Goal: Task Accomplishment & Management: Use online tool/utility

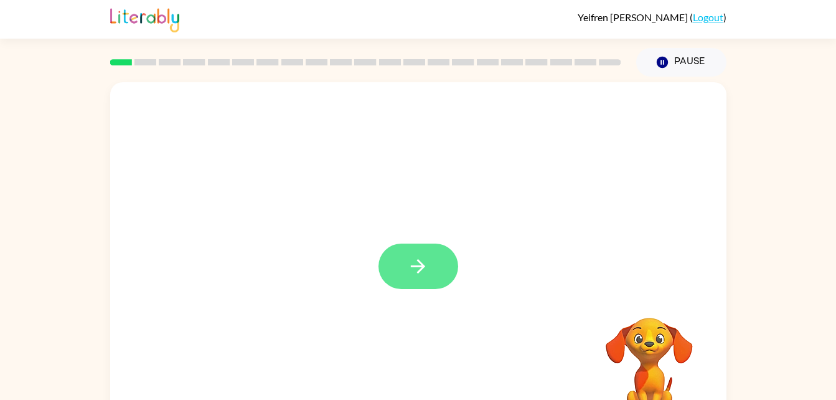
click at [421, 262] on icon "button" at bounding box center [418, 266] width 14 height 14
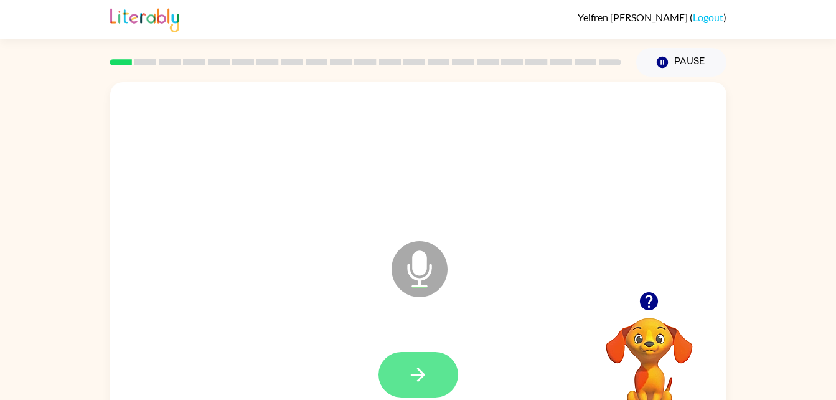
click at [415, 367] on icon "button" at bounding box center [418, 374] width 22 height 22
click at [422, 357] on button "button" at bounding box center [418, 374] width 80 height 45
click at [419, 359] on button "button" at bounding box center [418, 374] width 80 height 45
click at [649, 308] on icon "button" at bounding box center [649, 301] width 18 height 18
click at [411, 393] on button "button" at bounding box center [418, 374] width 80 height 45
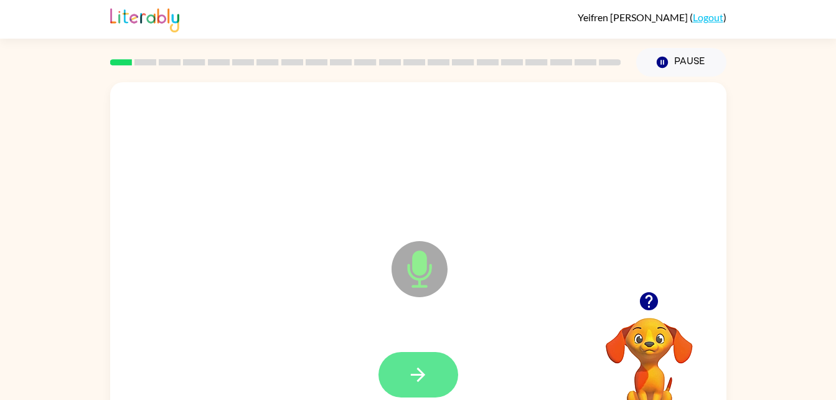
click at [416, 372] on icon "button" at bounding box center [418, 374] width 22 height 22
click at [418, 367] on icon "button" at bounding box center [418, 374] width 22 height 22
click at [417, 353] on button "button" at bounding box center [418, 374] width 80 height 45
click at [414, 374] on icon "button" at bounding box center [418, 374] width 14 height 14
click at [412, 381] on icon "button" at bounding box center [418, 374] width 22 height 22
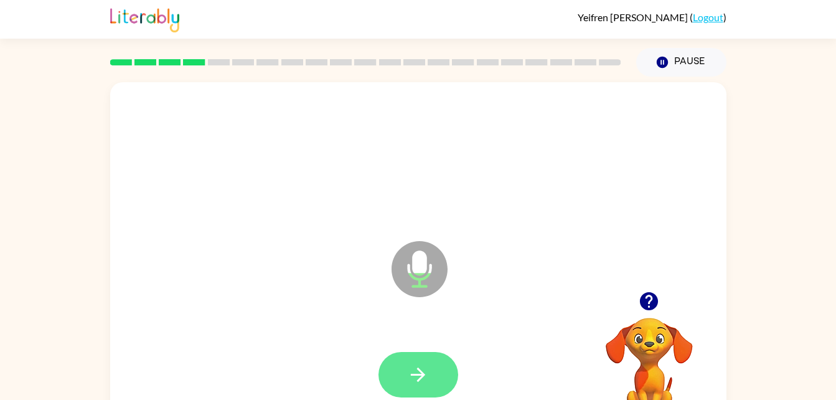
click at [414, 386] on button "button" at bounding box center [418, 374] width 80 height 45
click at [403, 373] on button "button" at bounding box center [418, 374] width 80 height 45
click at [433, 362] on button "button" at bounding box center [418, 374] width 80 height 45
click at [648, 292] on icon "button" at bounding box center [649, 301] width 18 height 18
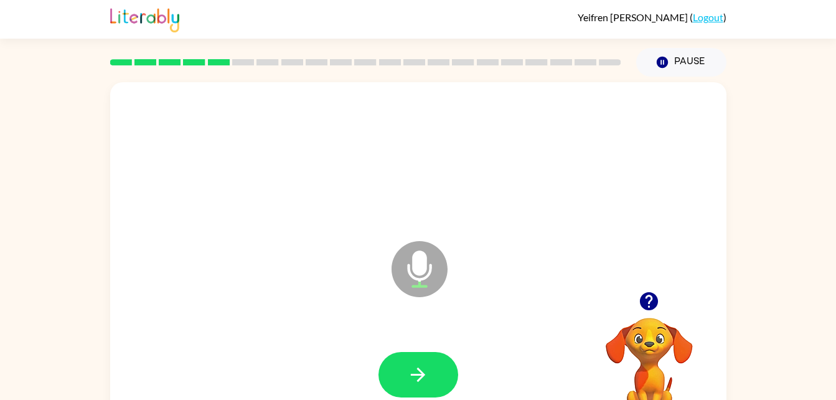
click at [653, 299] on icon "button" at bounding box center [649, 301] width 18 height 18
click at [421, 361] on button "button" at bounding box center [418, 374] width 80 height 45
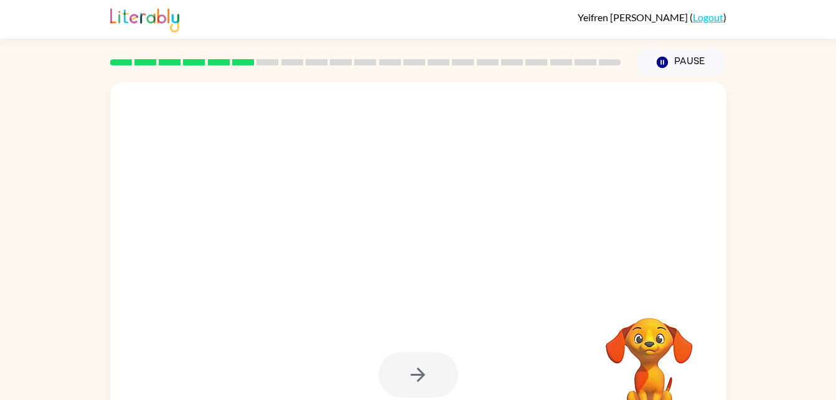
click at [417, 359] on div at bounding box center [418, 374] width 80 height 45
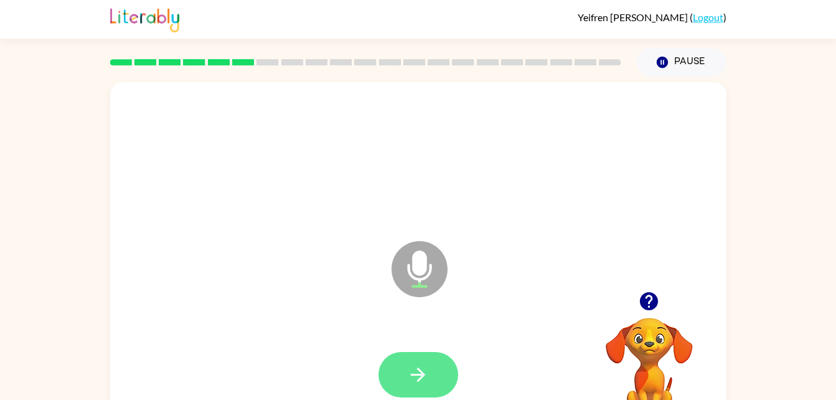
click at [420, 363] on icon "button" at bounding box center [418, 374] width 22 height 22
click at [651, 299] on icon "button" at bounding box center [649, 301] width 22 height 22
click at [421, 362] on button "button" at bounding box center [418, 374] width 80 height 45
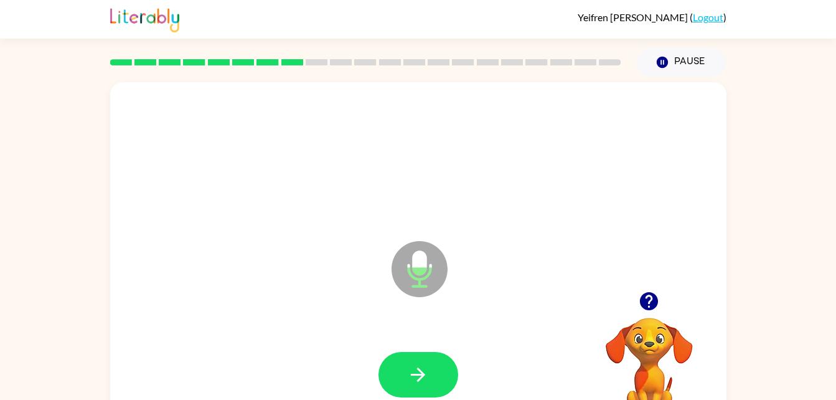
click at [411, 336] on div at bounding box center [418, 375] width 591 height 102
click at [400, 373] on button "button" at bounding box center [418, 374] width 80 height 45
click at [634, 301] on button "button" at bounding box center [649, 301] width 32 height 32
click at [419, 373] on icon "button" at bounding box center [418, 374] width 22 height 22
click at [652, 306] on icon "button" at bounding box center [649, 301] width 18 height 18
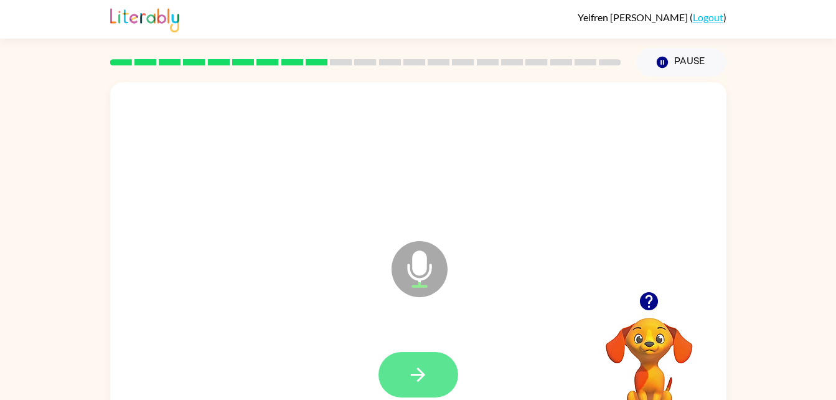
click at [413, 378] on icon "button" at bounding box center [418, 374] width 22 height 22
click at [645, 311] on icon "button" at bounding box center [649, 301] width 22 height 22
click at [434, 353] on button "button" at bounding box center [418, 374] width 80 height 45
click at [414, 366] on icon "button" at bounding box center [418, 374] width 22 height 22
click at [423, 377] on icon "button" at bounding box center [418, 374] width 22 height 22
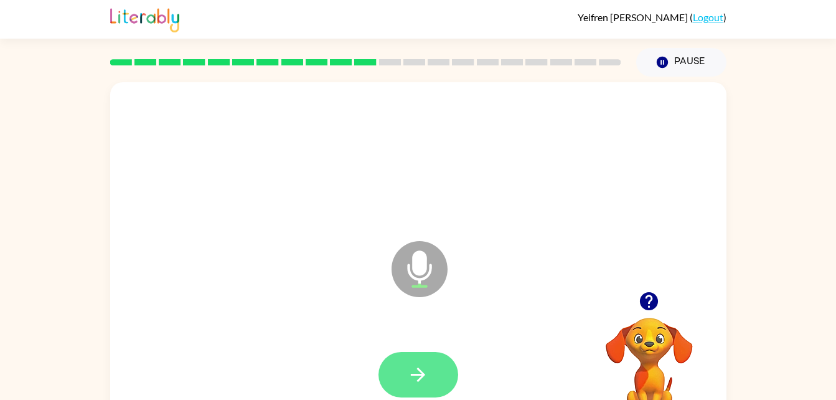
click at [439, 373] on button "button" at bounding box center [418, 374] width 80 height 45
click at [402, 365] on button "button" at bounding box center [418, 374] width 80 height 45
click at [416, 368] on icon "button" at bounding box center [418, 374] width 22 height 22
click at [416, 374] on icon "button" at bounding box center [418, 374] width 14 height 14
click at [406, 374] on button "button" at bounding box center [418, 374] width 80 height 45
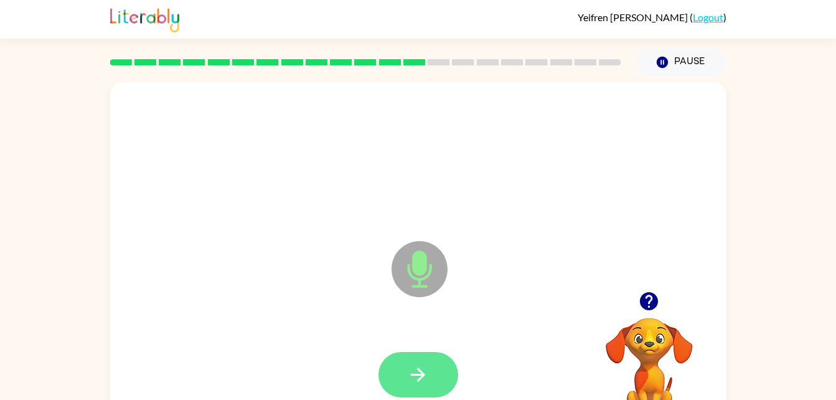
click at [419, 353] on button "button" at bounding box center [418, 374] width 80 height 45
click at [417, 382] on icon "button" at bounding box center [418, 374] width 22 height 22
click at [414, 358] on button "button" at bounding box center [418, 374] width 80 height 45
click at [407, 367] on icon "button" at bounding box center [418, 374] width 22 height 22
click at [409, 377] on icon "button" at bounding box center [418, 374] width 22 height 22
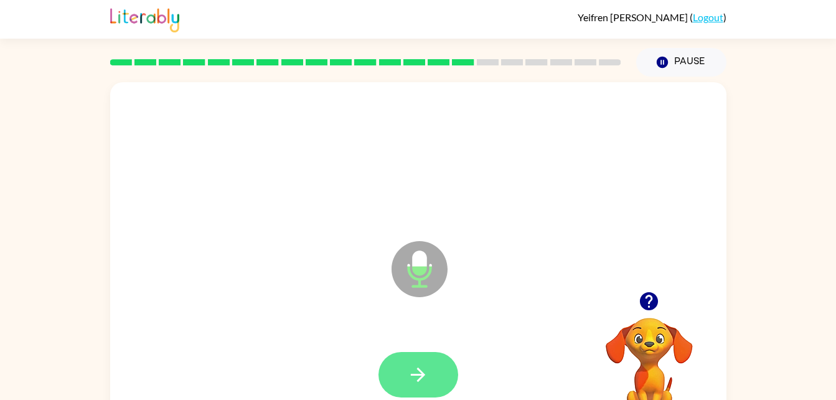
click at [403, 368] on button "button" at bounding box center [418, 374] width 80 height 45
click at [403, 372] on button "button" at bounding box center [418, 374] width 80 height 45
click at [432, 379] on button "button" at bounding box center [418, 374] width 80 height 45
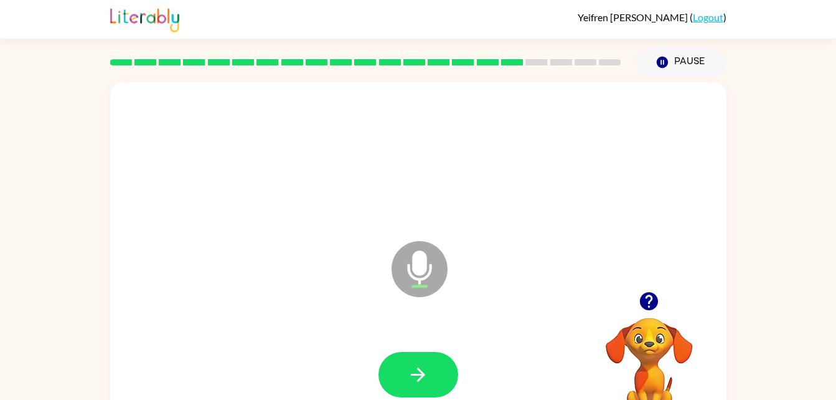
click at [655, 304] on icon "button" at bounding box center [649, 301] width 18 height 18
click at [411, 378] on icon "button" at bounding box center [418, 374] width 22 height 22
click at [652, 312] on icon "button" at bounding box center [649, 301] width 22 height 22
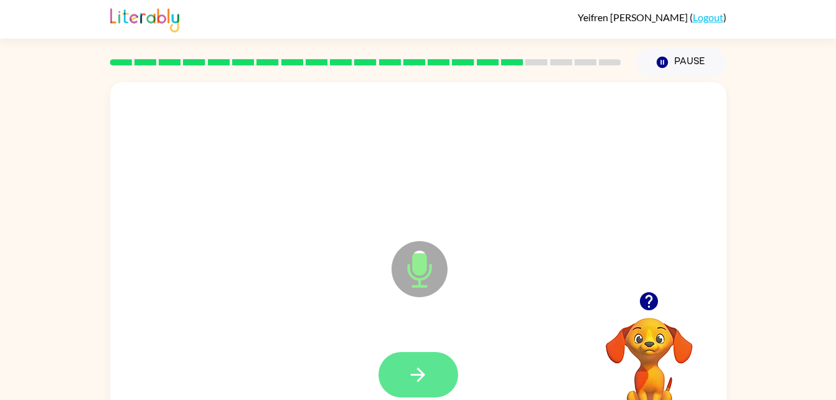
click at [401, 362] on button "button" at bounding box center [418, 374] width 80 height 45
click at [429, 375] on button "button" at bounding box center [418, 374] width 80 height 45
click at [429, 373] on button "button" at bounding box center [418, 374] width 80 height 45
click at [403, 367] on button "button" at bounding box center [418, 374] width 80 height 45
click at [401, 372] on button "button" at bounding box center [418, 374] width 80 height 45
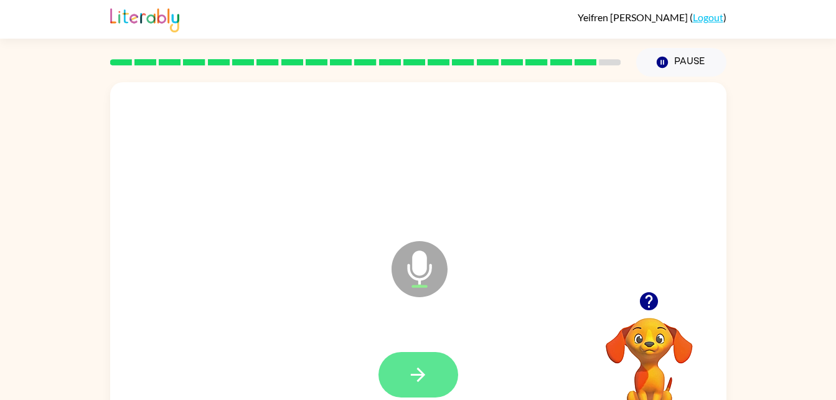
click at [401, 365] on button "button" at bounding box center [418, 374] width 80 height 45
click at [409, 362] on button "button" at bounding box center [418, 374] width 80 height 45
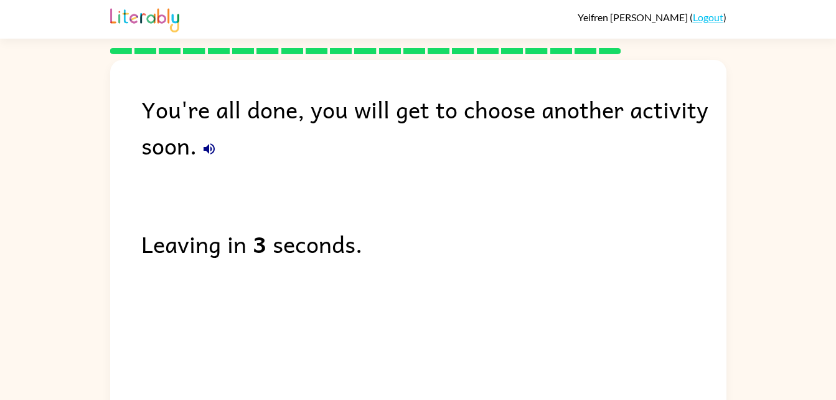
click at [207, 172] on div "You're all done, you will get to choose another activity soon. Leaving in 3 sec…" at bounding box center [418, 234] width 616 height 349
click at [213, 145] on icon "button" at bounding box center [208, 148] width 11 height 11
